Goal: Task Accomplishment & Management: Manage account settings

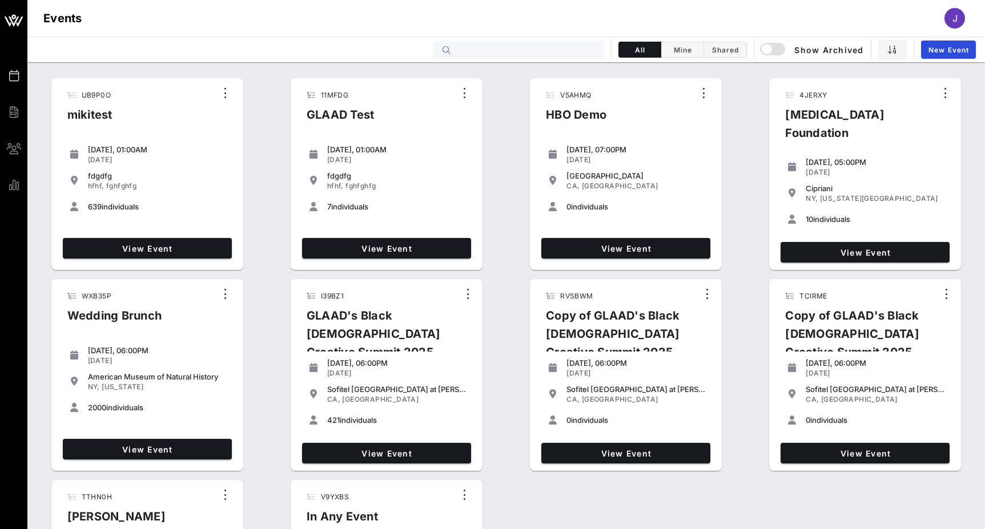
click at [561, 51] on input "text" at bounding box center [527, 49] width 142 height 15
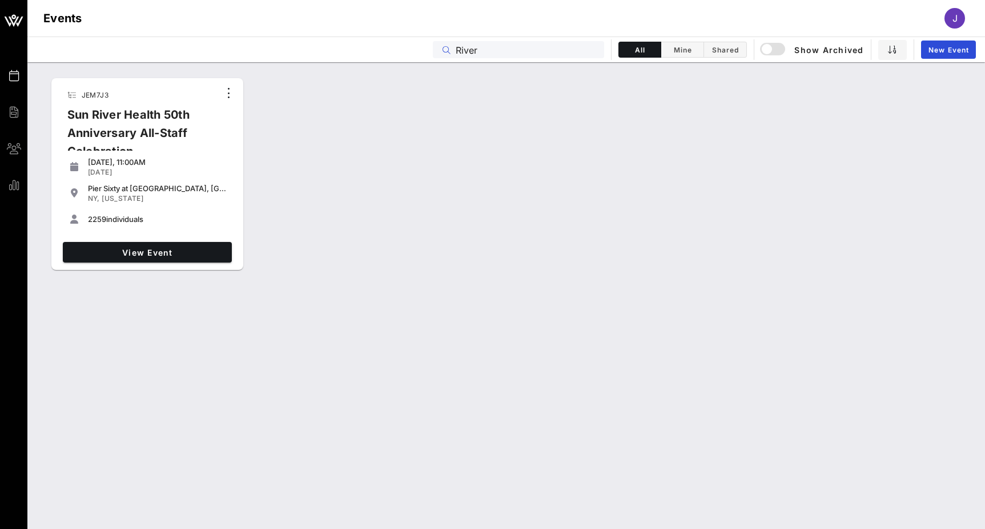
click at [455, 49] on div at bounding box center [448, 50] width 16 height 14
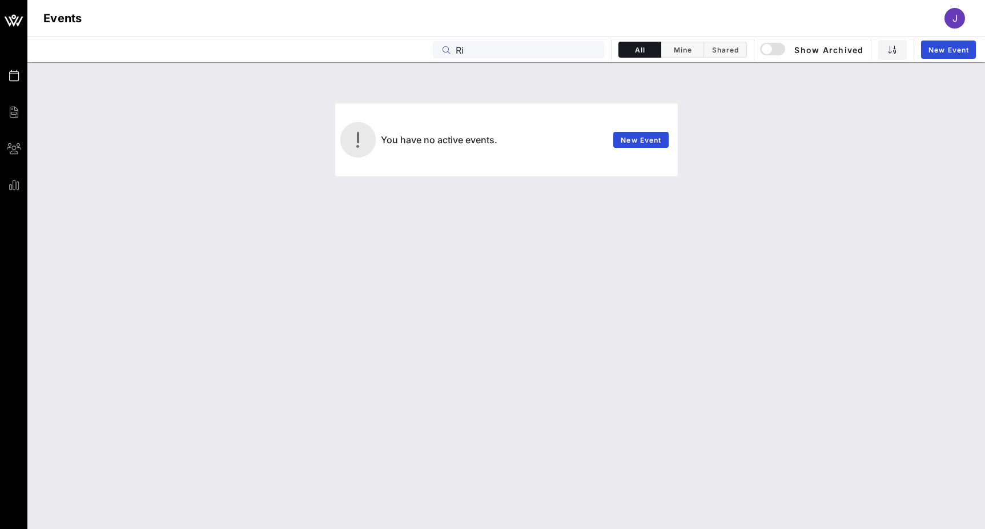
type input "R"
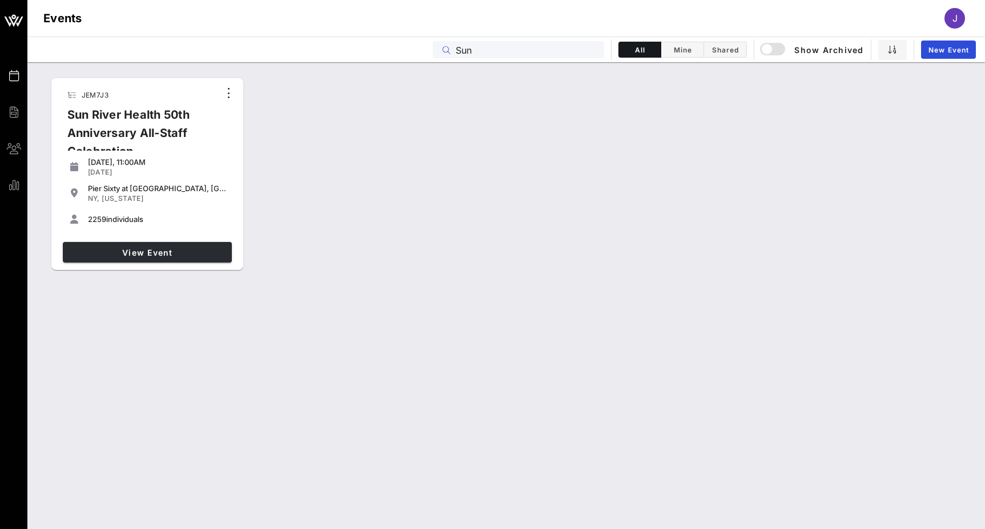
type input "Sun"
click at [160, 252] on span "View Event" at bounding box center [147, 253] width 160 height 10
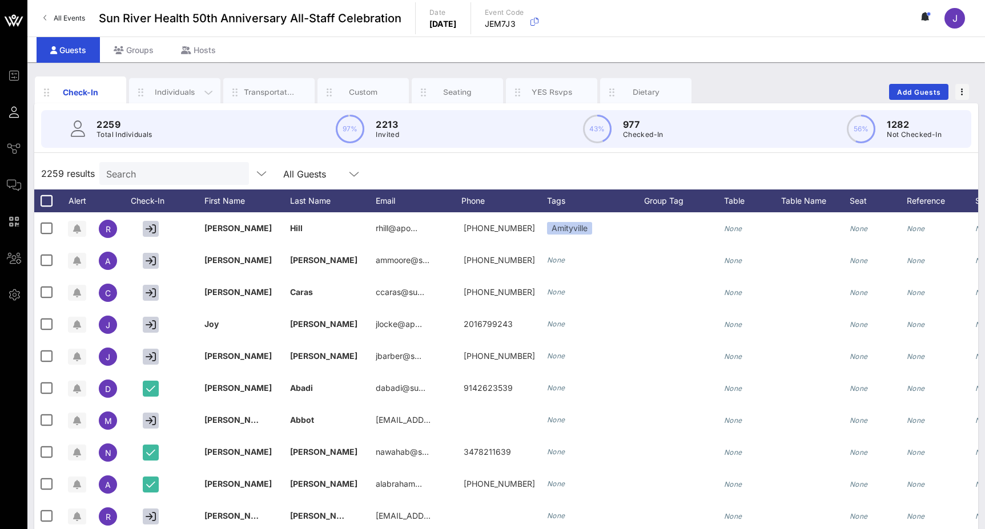
click at [162, 90] on div "Individuals" at bounding box center [175, 92] width 51 height 11
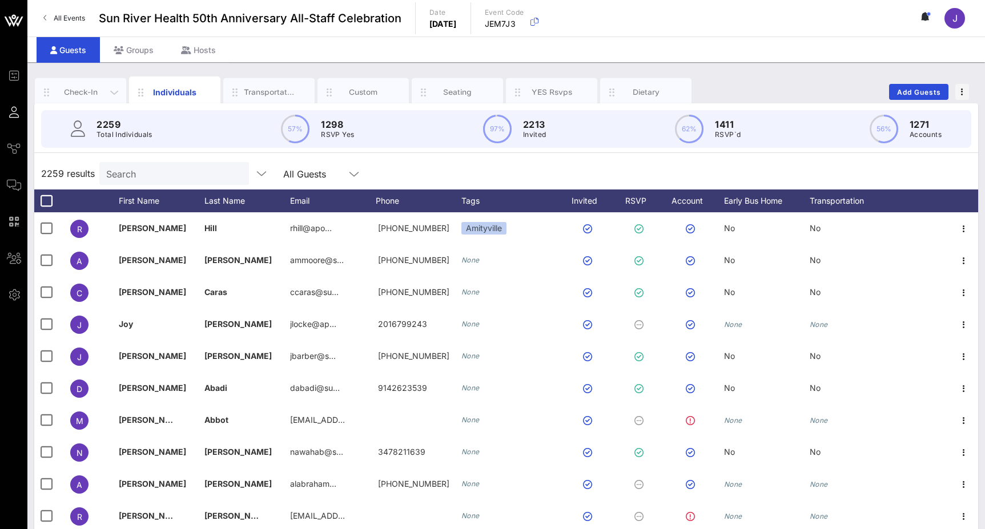
click at [83, 94] on div "Check-In" at bounding box center [80, 92] width 51 height 11
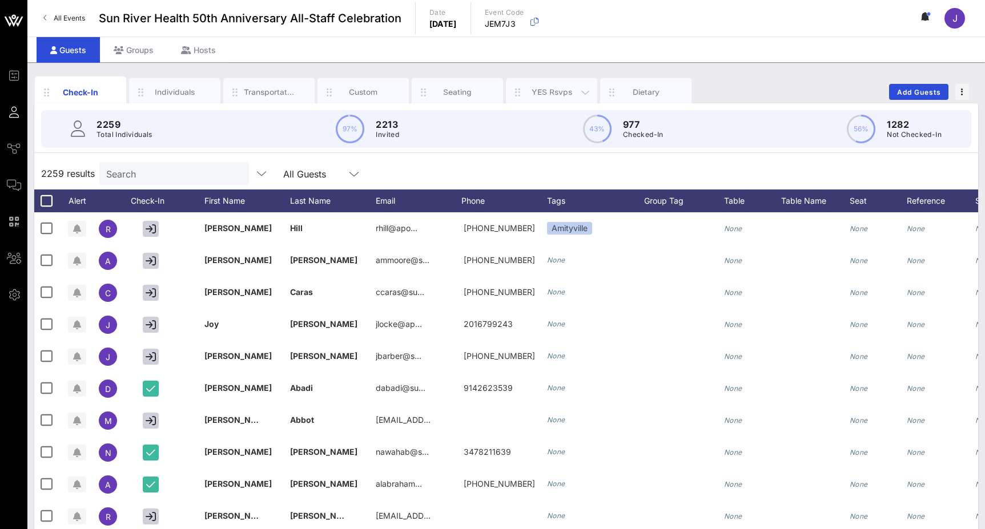
click at [538, 89] on div "YES Rsvps" at bounding box center [552, 92] width 51 height 11
